Goal: Find contact information: Find contact information

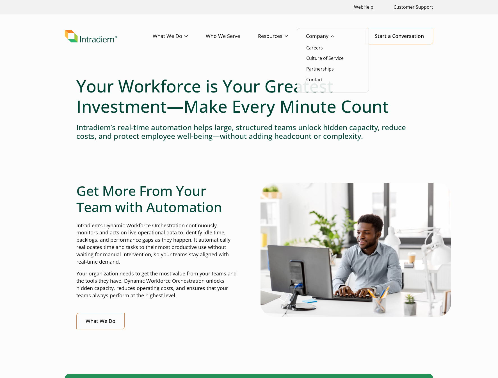
click at [323, 80] on li "Contact" at bounding box center [332, 79] width 53 height 7
click at [317, 80] on link "Contact" at bounding box center [314, 79] width 17 height 6
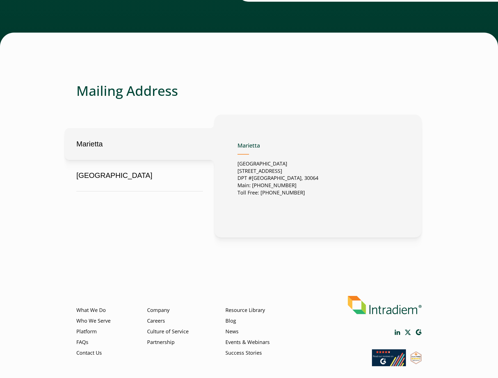
scroll to position [227, 0]
